Goal: Book appointment/travel/reservation

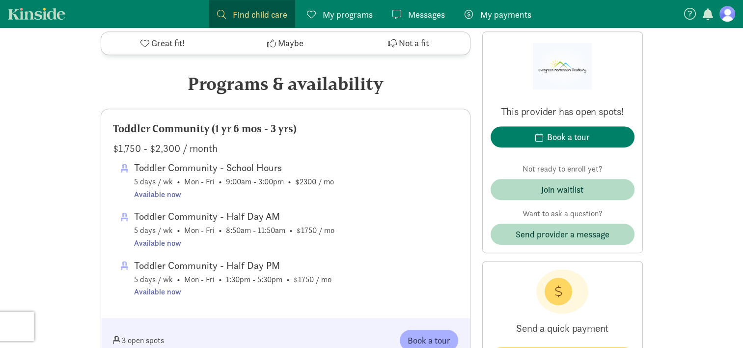
scroll to position [638, 0]
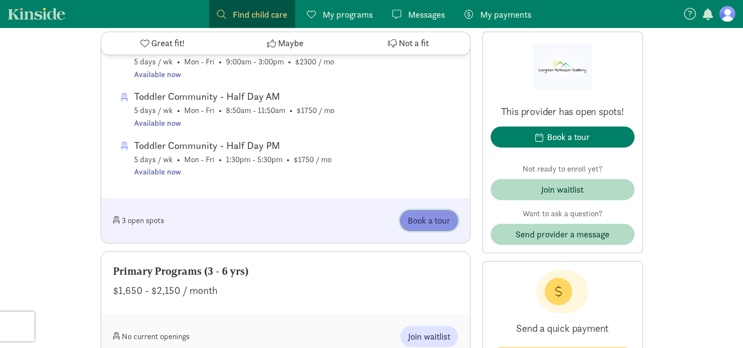
click at [430, 223] on span "Book a tour" at bounding box center [429, 220] width 43 height 13
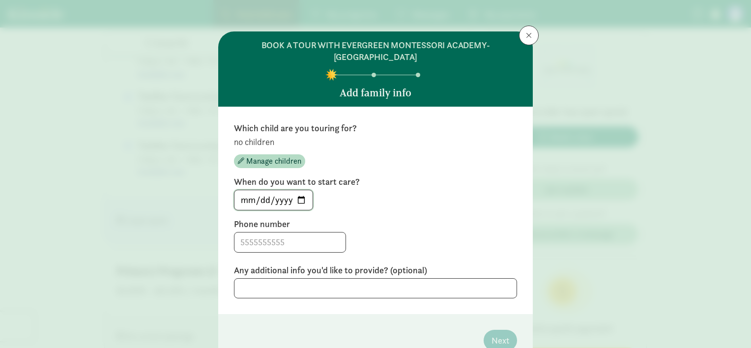
click at [297, 202] on input "[DATE]" at bounding box center [273, 200] width 78 height 20
type input "[DATE]"
click at [293, 239] on input at bounding box center [289, 242] width 111 height 20
type input "2066694375"
click at [290, 160] on span "Manage children" at bounding box center [273, 161] width 55 height 12
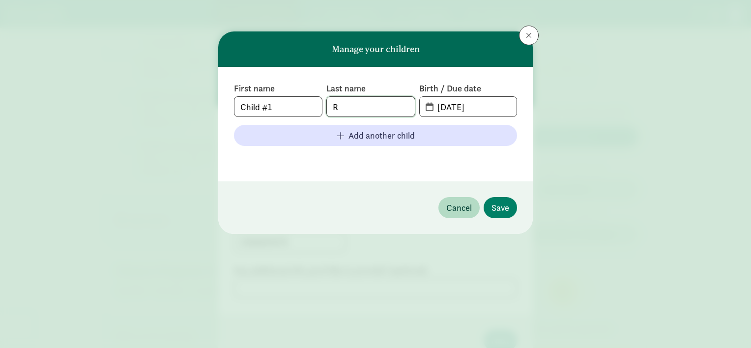
click at [352, 97] on input "R" at bounding box center [370, 107] width 87 height 20
type input "[PERSON_NAME]"
click at [289, 110] on input "Child #1" at bounding box center [277, 107] width 87 height 20
type input "[PERSON_NAME]"
click at [429, 107] on span "[DATE]" at bounding box center [467, 107] width 97 height 20
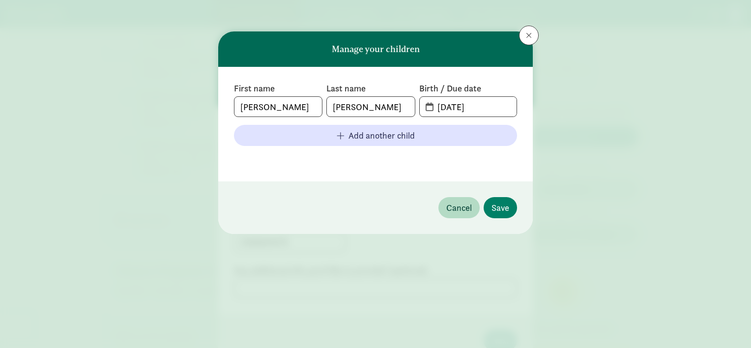
click at [429, 107] on span "[DATE]" at bounding box center [467, 107] width 97 height 20
click at [454, 105] on input "[DATE]" at bounding box center [473, 107] width 85 height 20
click at [444, 110] on input "[DATE]" at bounding box center [473, 107] width 85 height 20
click at [513, 106] on input "[DATE]" at bounding box center [473, 107] width 85 height 20
click at [458, 108] on input "[DATE]" at bounding box center [473, 107] width 85 height 20
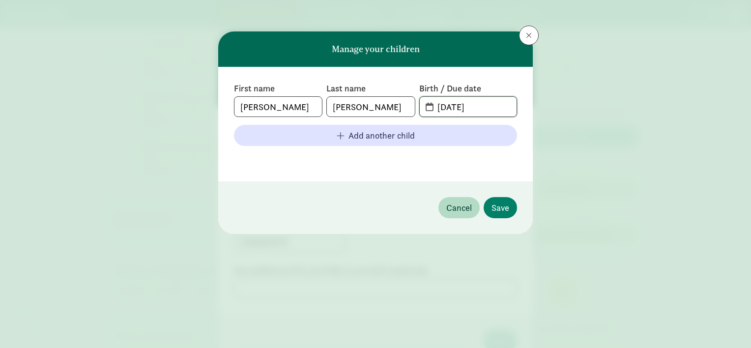
click at [442, 102] on input "[DATE]" at bounding box center [473, 107] width 85 height 20
type input "[DATE]"
click at [513, 205] on button "Save" at bounding box center [499, 207] width 33 height 21
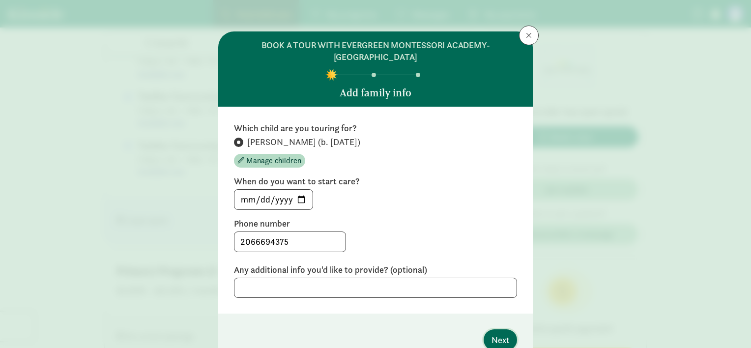
click at [495, 344] on span "Next" at bounding box center [500, 339] width 18 height 13
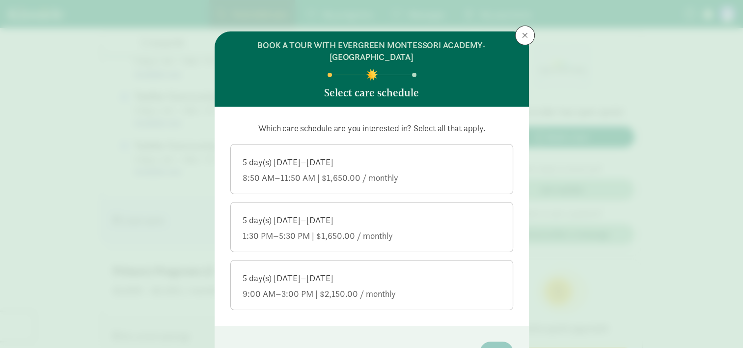
click at [418, 295] on div "9:00 AM–3:00 PM | $2,150.00 / monthly" at bounding box center [372, 294] width 258 height 12
click at [0, 0] on input "5 day(s) [DATE]–[DATE] 9:00 AM–3:00 PM | $2,150.00 / monthly" at bounding box center [0, 0] width 0 height 0
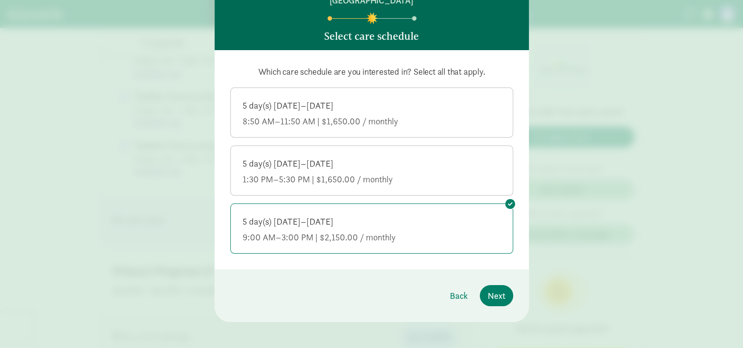
scroll to position [57, 0]
click at [495, 298] on span "Next" at bounding box center [497, 294] width 18 height 13
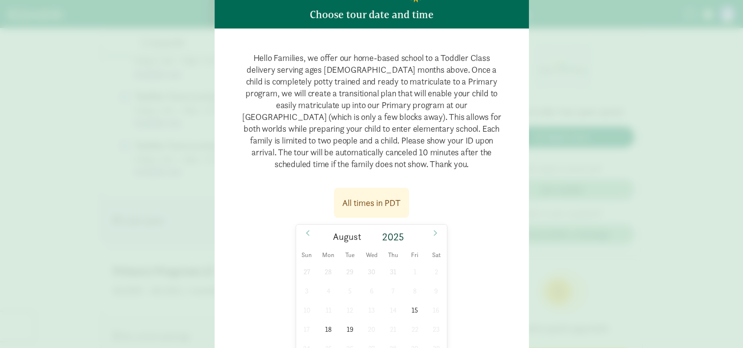
scroll to position [79, 0]
click at [495, 298] on div "All times in PDT [DATE] Sun Mon Tue Wed Thu Fri Sat 27 28 29 30 31 1 2 3 4 5 6 …" at bounding box center [371, 297] width 283 height 232
drag, startPoint x: 495, startPoint y: 298, endPoint x: 498, endPoint y: 288, distance: 10.7
click at [498, 288] on div "All times in PDT [DATE] Sun Mon Tue Wed Thu Fri Sat 27 28 29 30 31 1 2 3 4 5 6 …" at bounding box center [371, 297] width 283 height 232
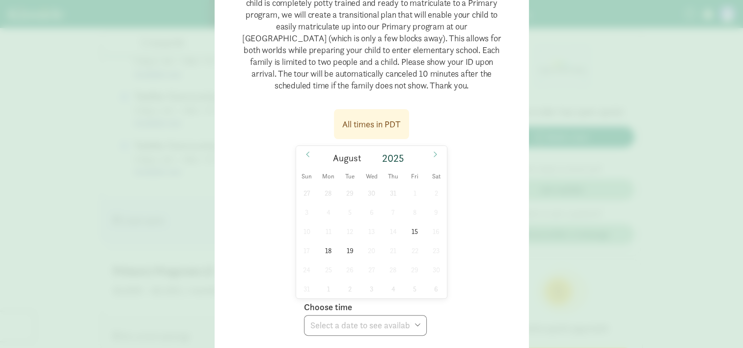
scroll to position [157, 0]
click at [419, 229] on span "15" at bounding box center [414, 230] width 19 height 19
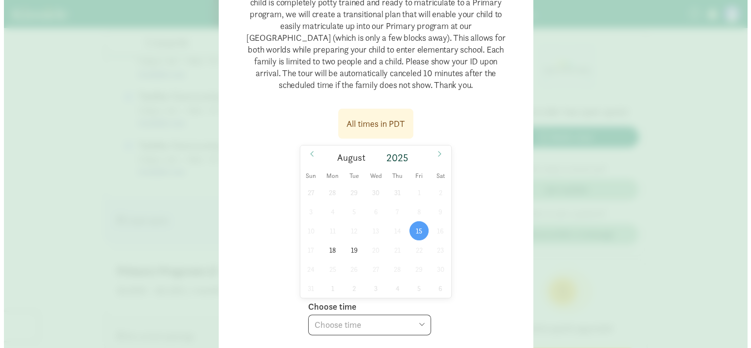
scroll to position [208, 0]
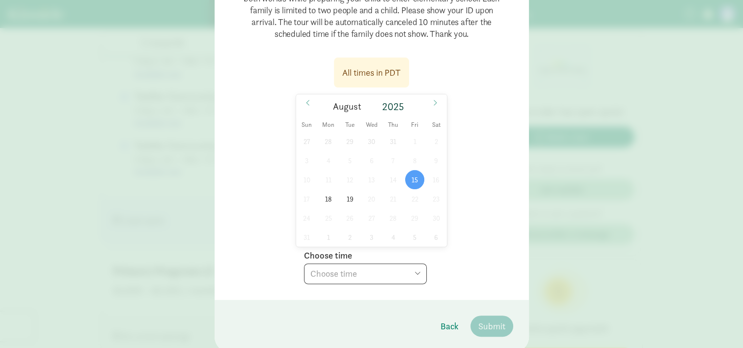
click at [416, 280] on select "Choose time 10:00 AM 10:30 AM 03:00 PM 03:30 PM 04:00 PM" at bounding box center [365, 273] width 123 height 21
select select "[DATE]T15:00:00.000-07:00"
click at [304, 263] on select "Choose time 10:00 AM 10:30 AM 03:00 PM 03:30 PM 04:00 PM" at bounding box center [365, 273] width 123 height 21
click at [482, 323] on span "Submit" at bounding box center [491, 325] width 27 height 13
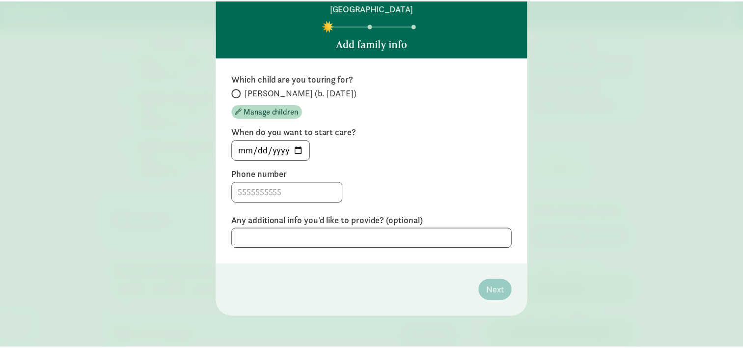
scroll to position [0, 0]
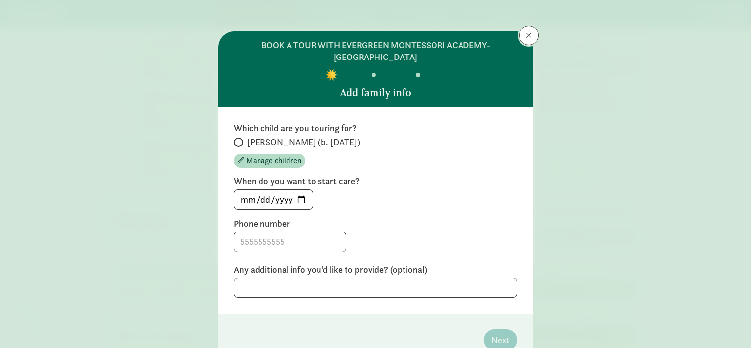
click at [519, 33] on button at bounding box center [529, 36] width 20 height 20
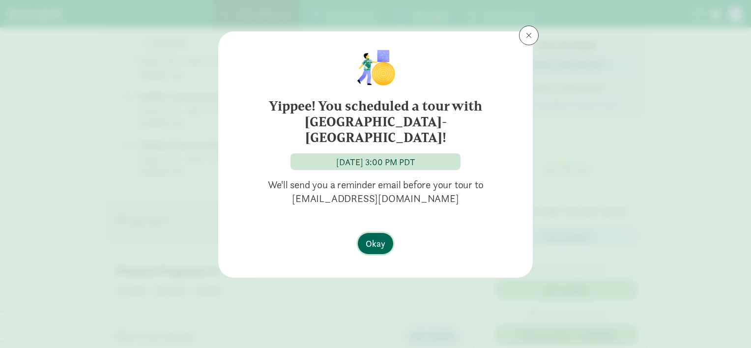
click at [369, 243] on span "Okay" at bounding box center [375, 243] width 20 height 13
